Goal: Navigation & Orientation: Go to known website

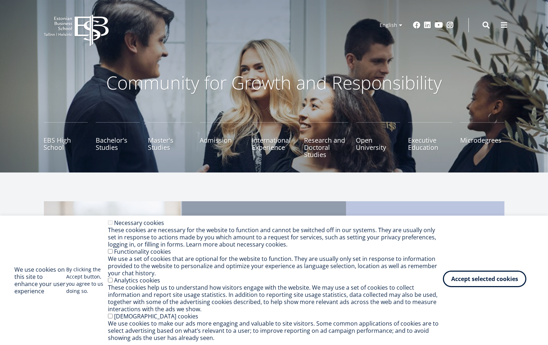
click at [463, 278] on button "Accept selected cookies" at bounding box center [484, 279] width 83 height 17
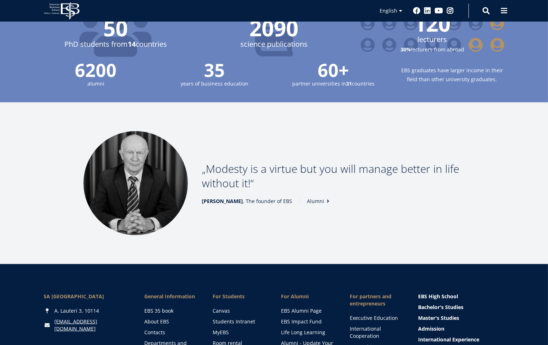
scroll to position [933, 0]
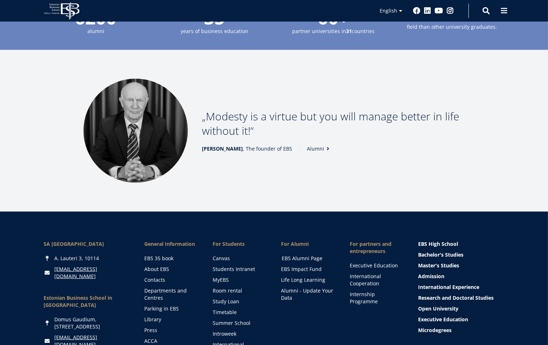
click at [301, 255] on link "EBS Alumni Page" at bounding box center [309, 258] width 54 height 7
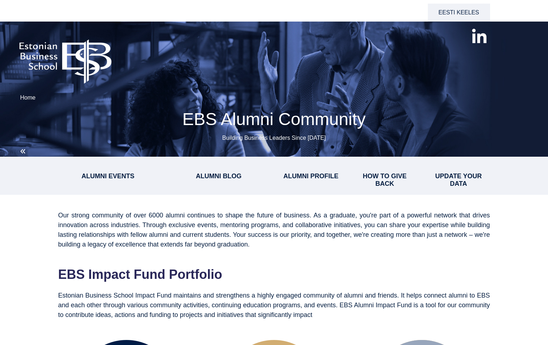
select select "**"
